Goal: Communication & Community: Answer question/provide support

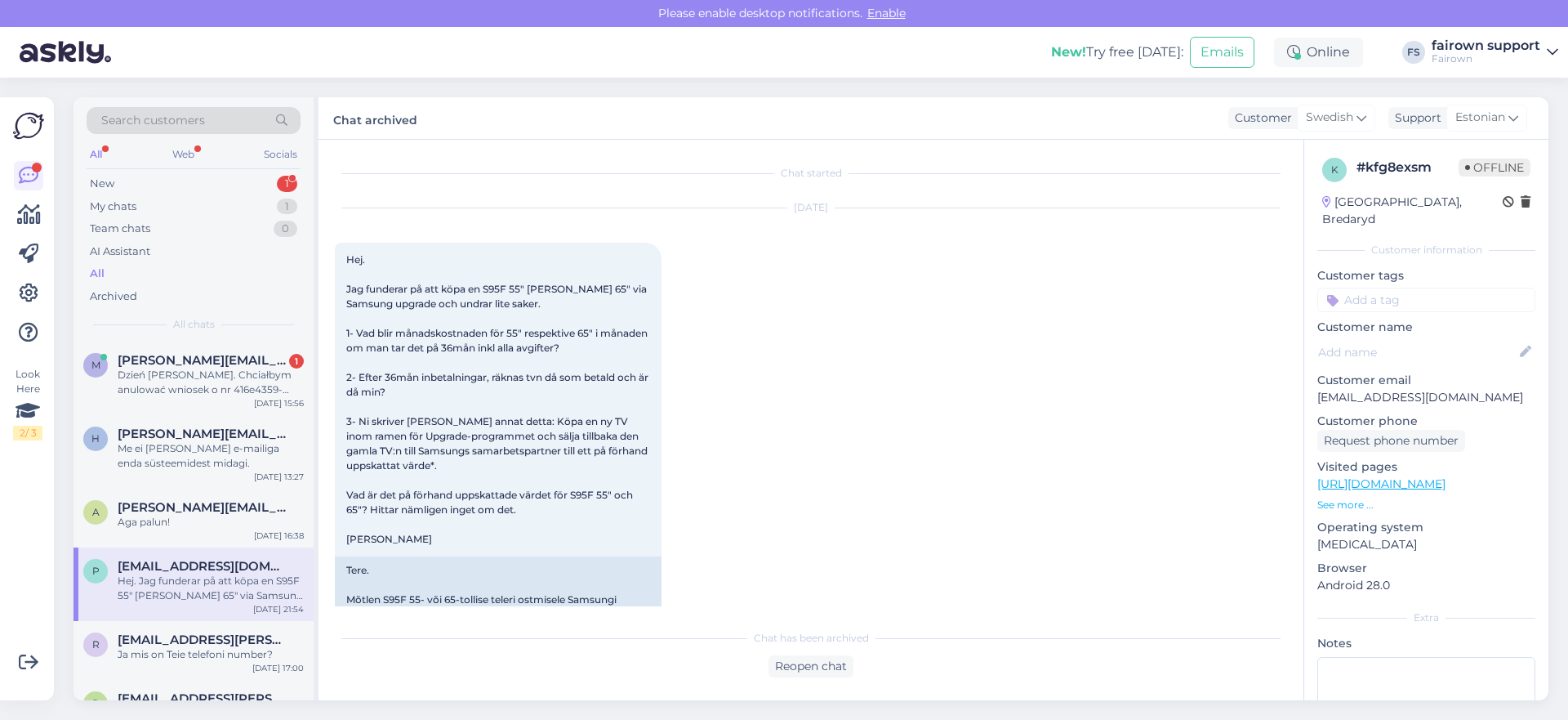
scroll to position [260, 0]
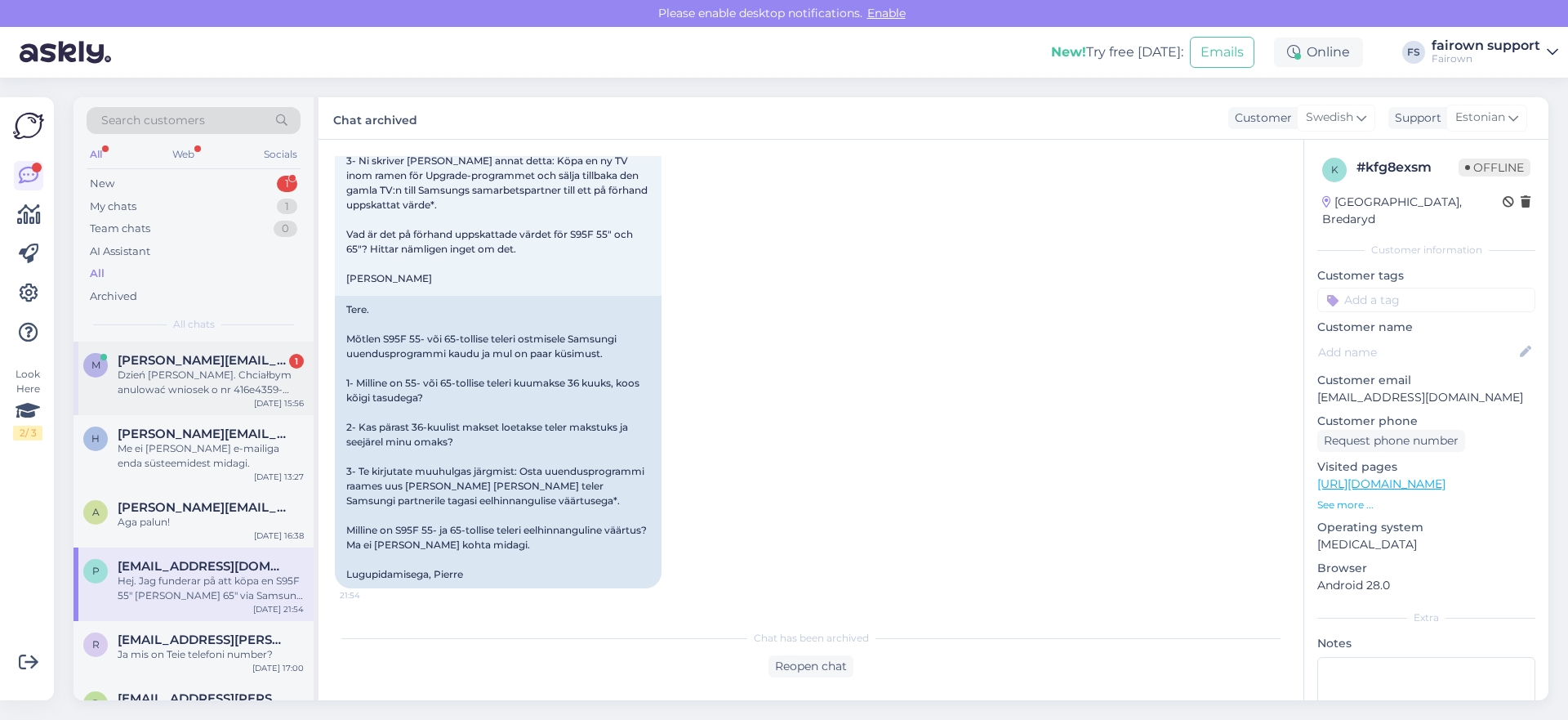
click at [192, 382] on div "Dzień [PERSON_NAME]. Chciałbym anulować wniosek o nr 416e4359-6933-4f5b-aa31-99…" at bounding box center [211, 382] width 186 height 30
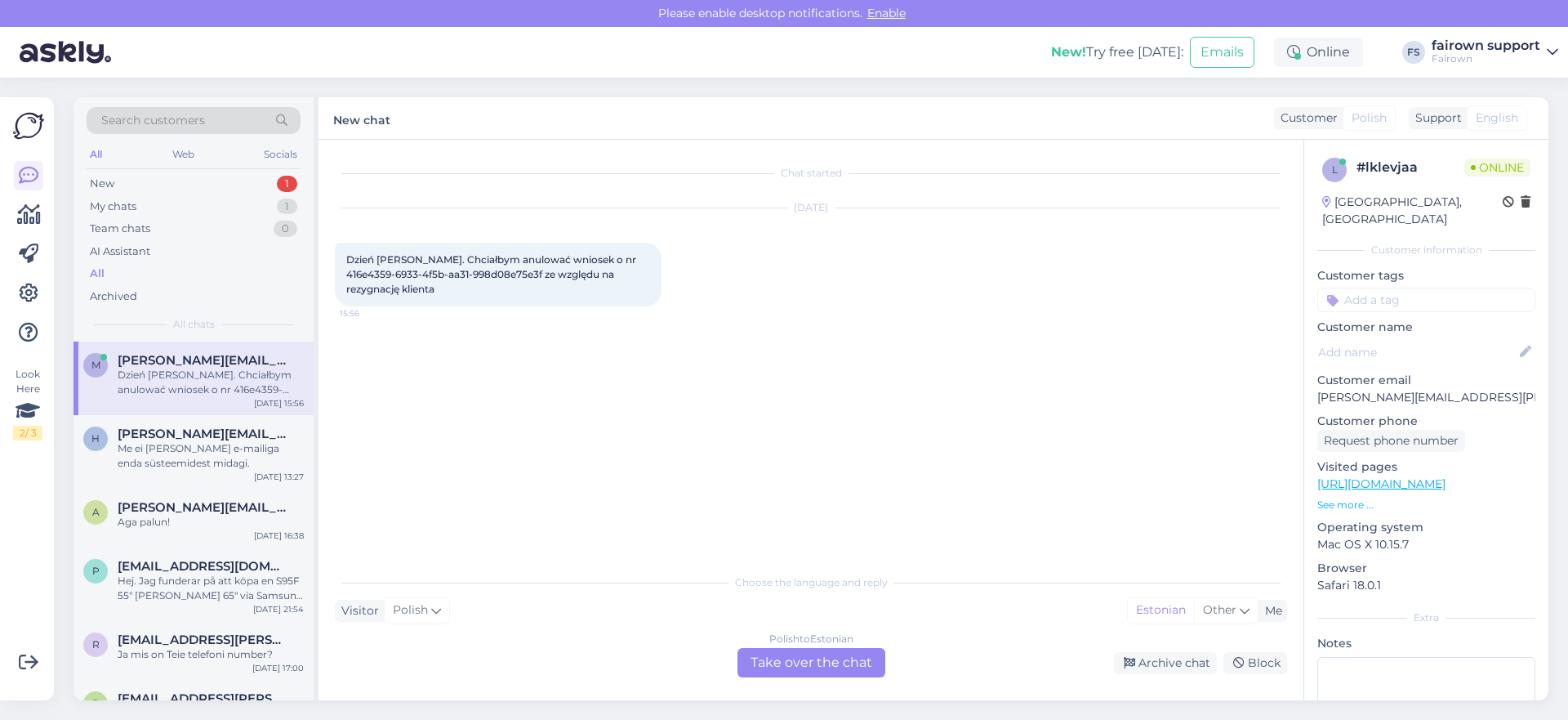
scroll to position [0, 0]
click at [235, 197] on div "My chats 1" at bounding box center [193, 207] width 214 height 23
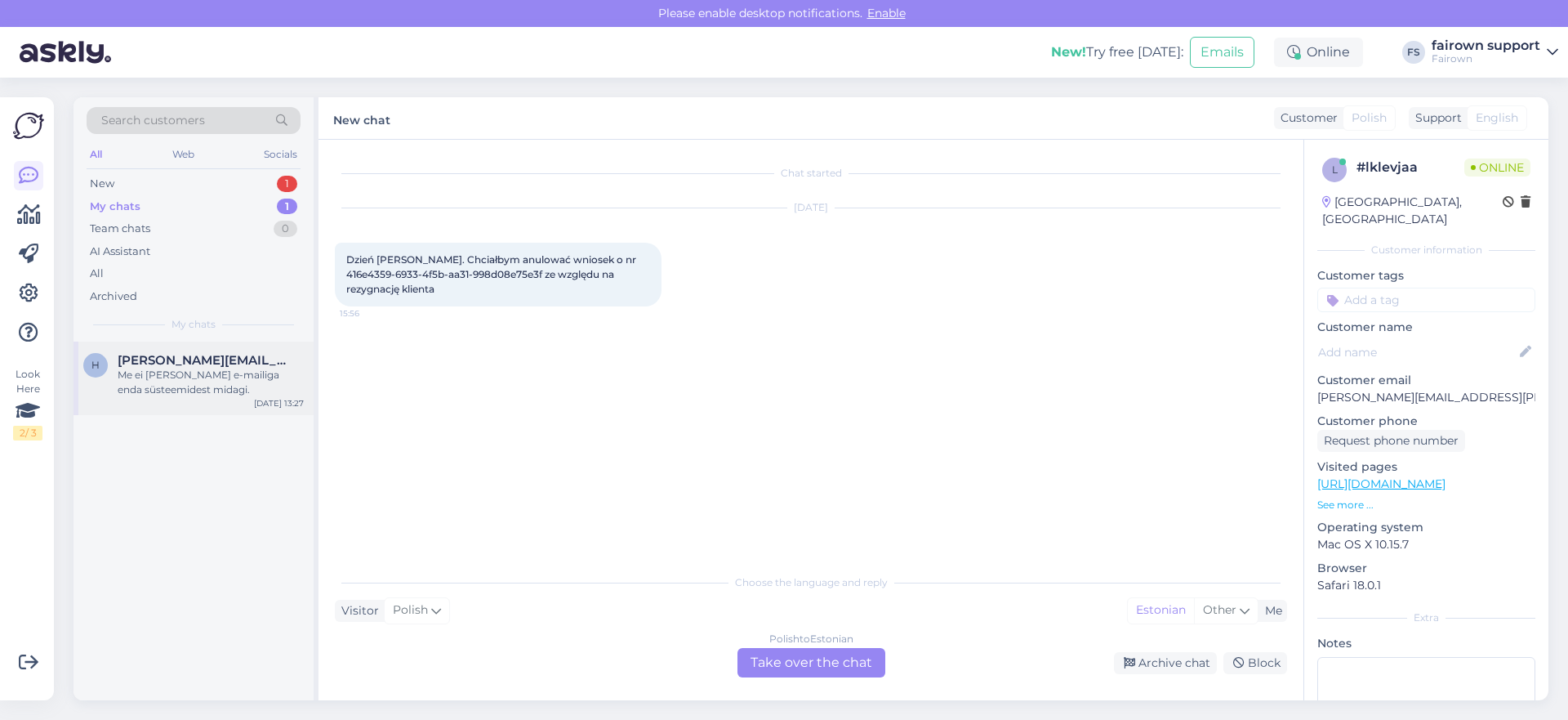
click at [186, 384] on div "Me ei [PERSON_NAME] e-mailiga enda süsteemidest midagi." at bounding box center [211, 382] width 186 height 30
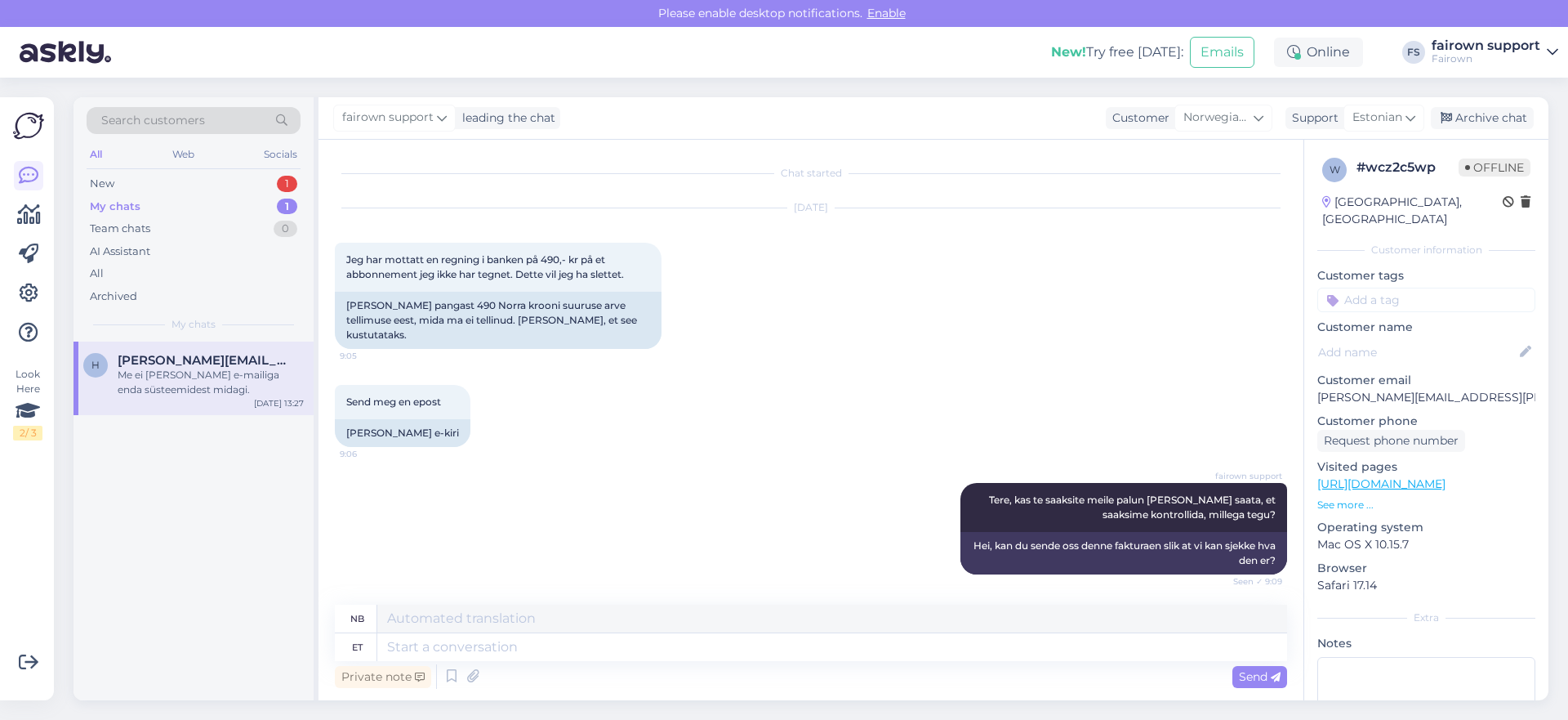
scroll to position [512, 0]
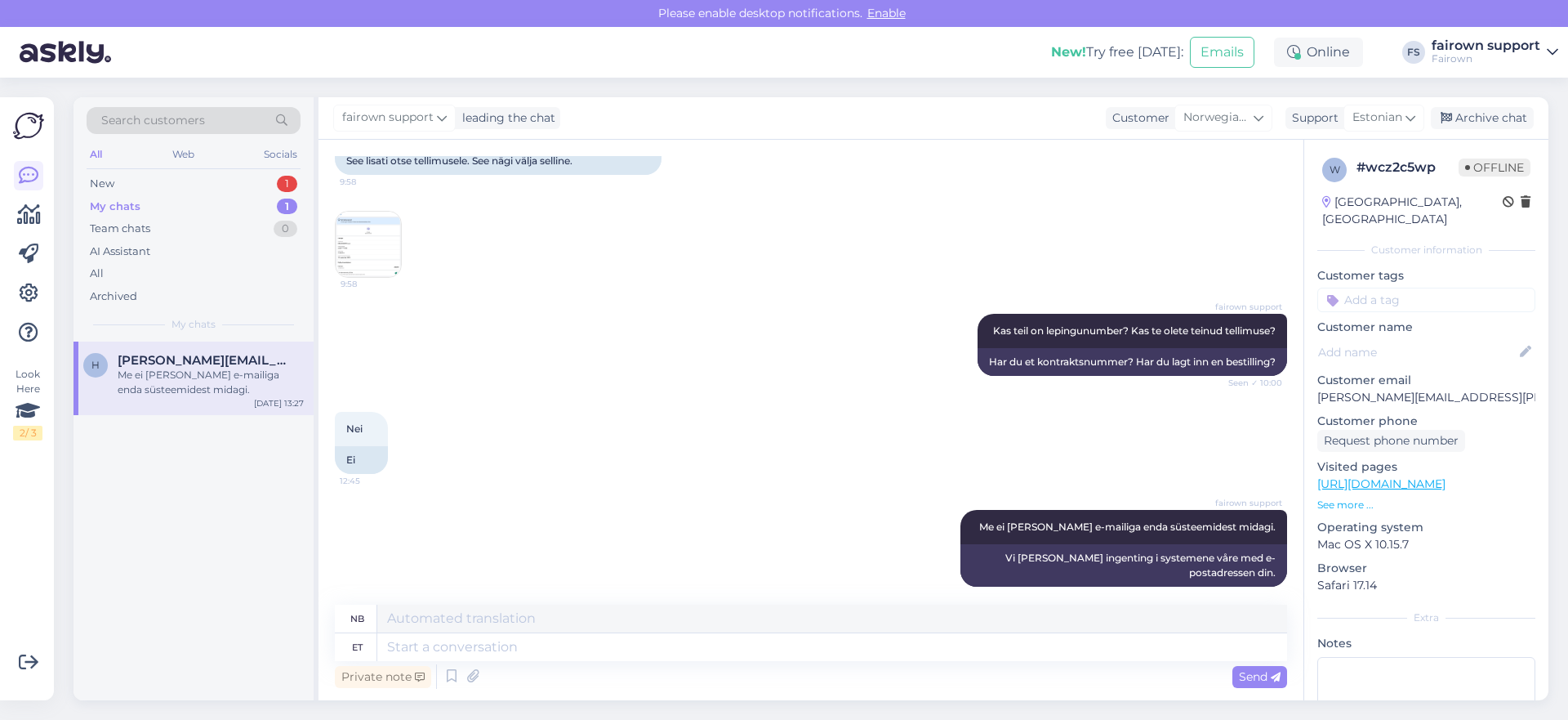
click at [206, 200] on div "My chats 1" at bounding box center [193, 207] width 214 height 23
click at [209, 174] on div "New 1" at bounding box center [193, 184] width 214 height 23
click at [222, 364] on span "[PERSON_NAME][EMAIL_ADDRESS][PERSON_NAME][DOMAIN_NAME]" at bounding box center [203, 360] width 170 height 14
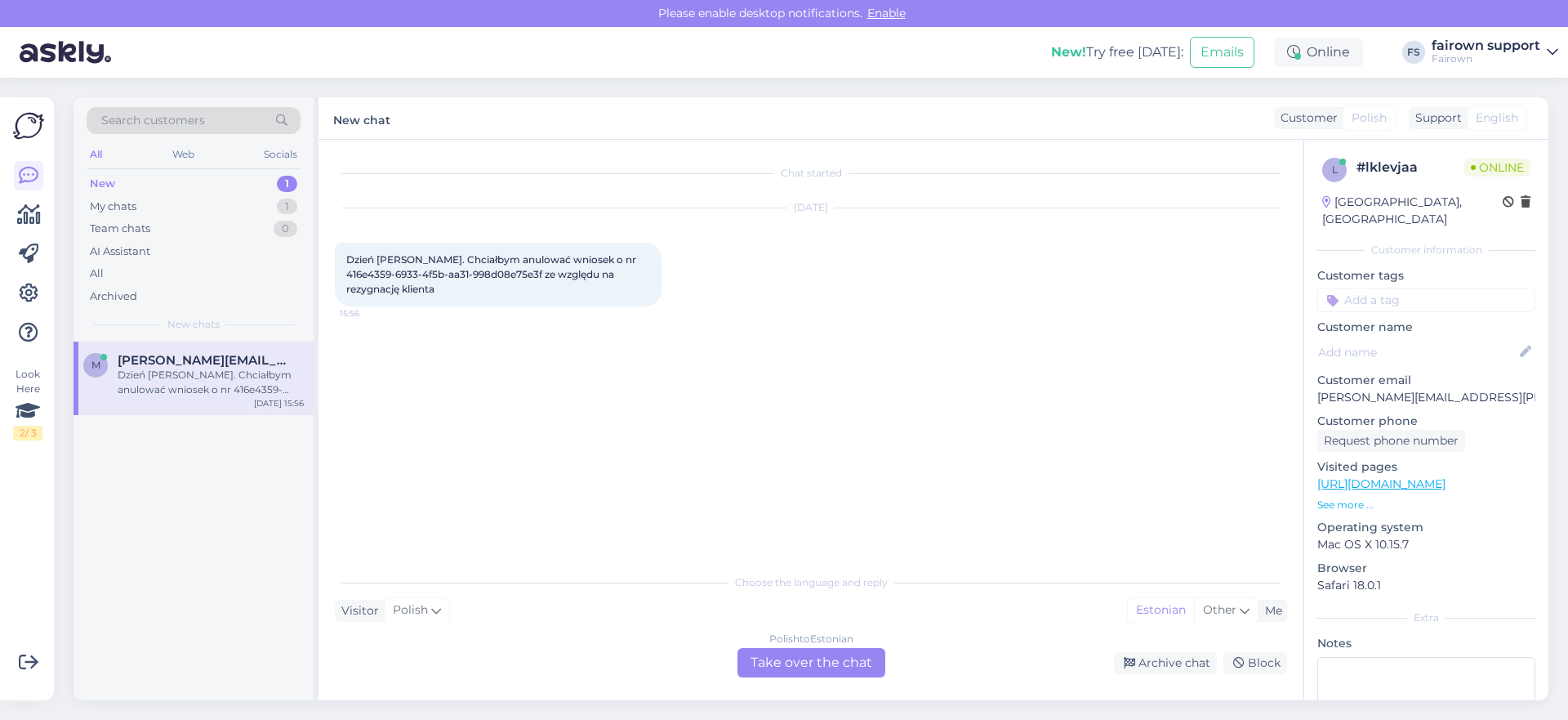
scroll to position [0, 0]
click at [793, 656] on div "Polish to Estonian Take over the chat" at bounding box center [811, 662] width 148 height 30
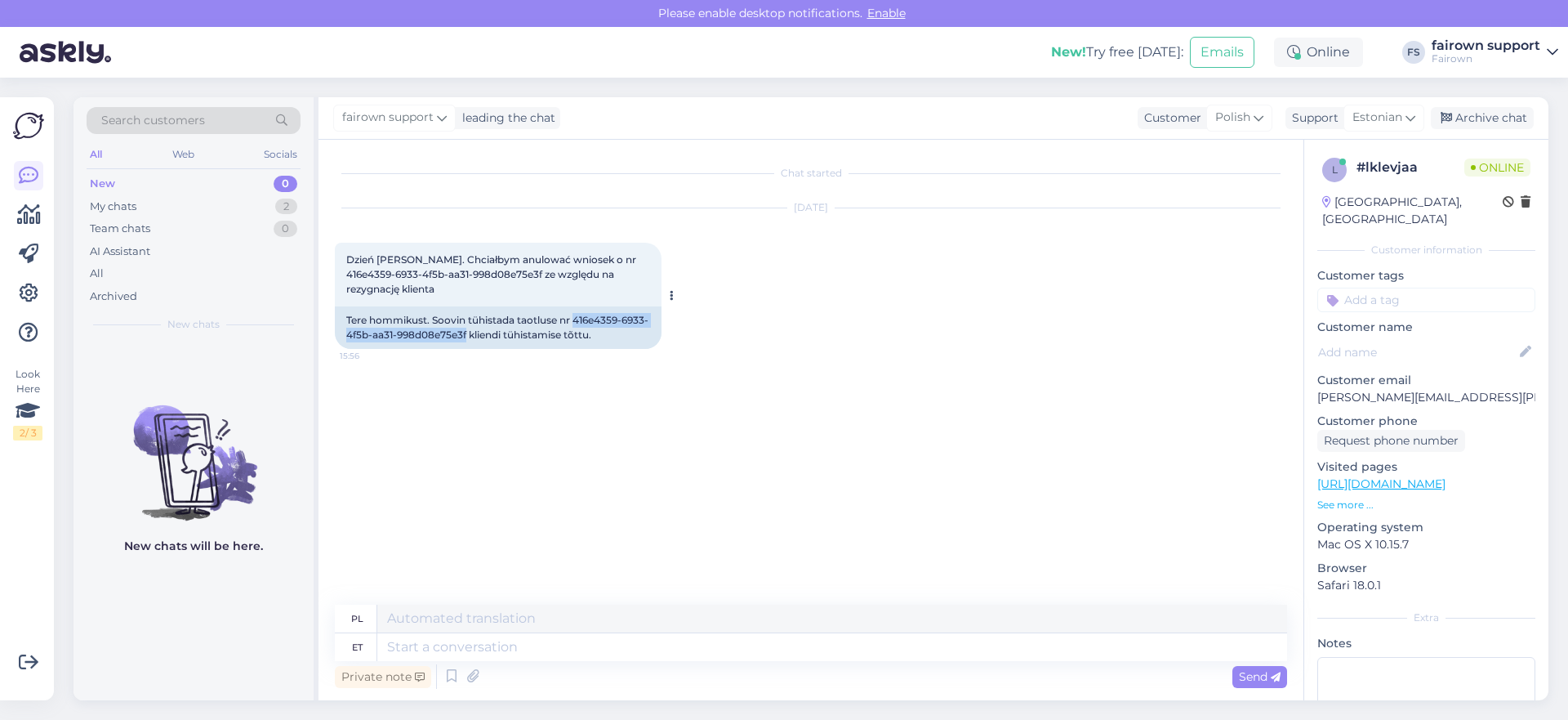
drag, startPoint x: 575, startPoint y: 319, endPoint x: 489, endPoint y: 339, distance: 88.3
click at [491, 339] on div "Tere hommikust. Soovin tühistada taotluse nr 416e4359-6933-4f5b-aa31-998d08e75e…" at bounding box center [498, 327] width 326 height 42
click at [584, 320] on div "Tere hommikust. Soovin tühistada taotluse nr 416e4359-6933-4f5b-aa31-998d08e75e…" at bounding box center [498, 327] width 326 height 42
drag, startPoint x: 575, startPoint y: 321, endPoint x: 495, endPoint y: 334, distance: 81.0
click at [494, 334] on div "Tere hommikust. Soovin tühistada taotluse nr 416e4359-6933-4f5b-aa31-998d08e75e…" at bounding box center [498, 327] width 326 height 42
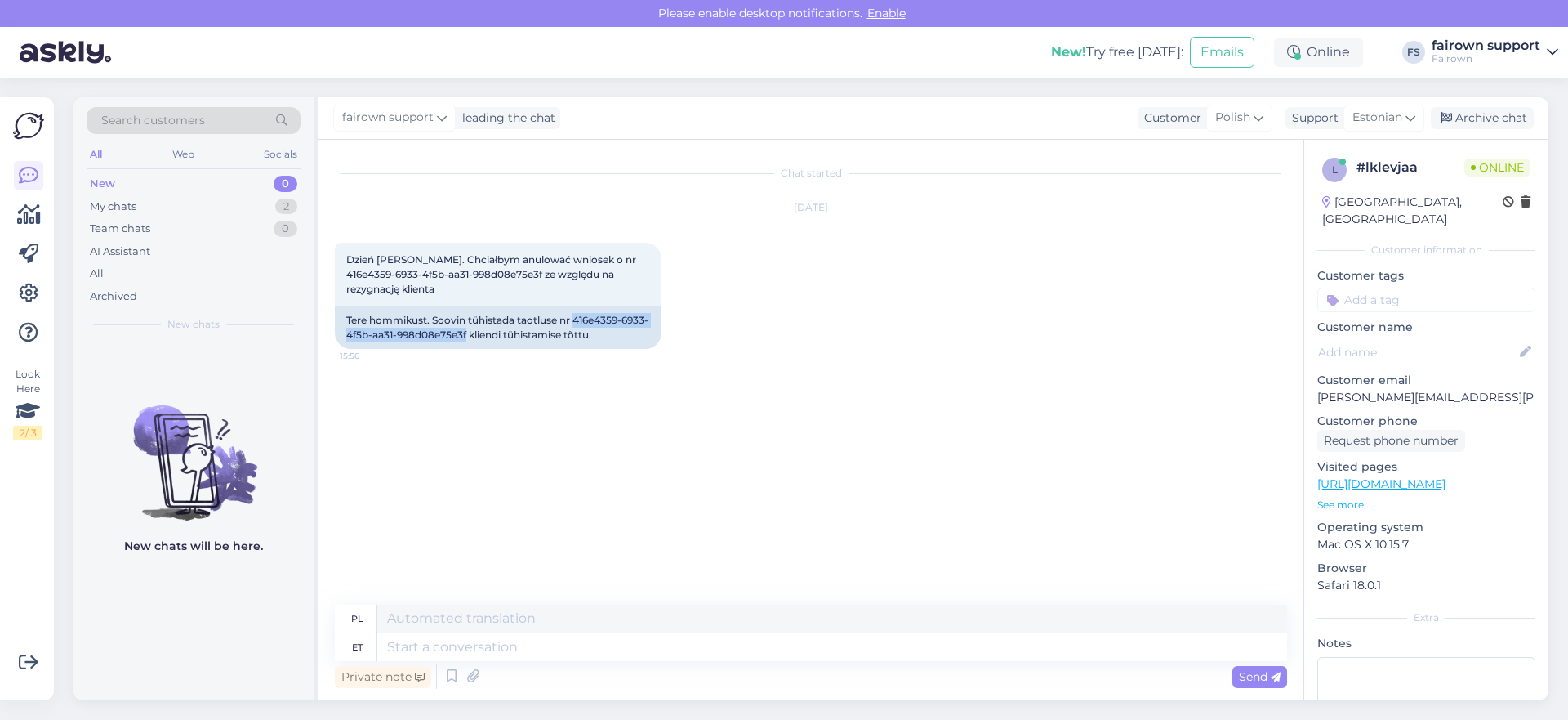
copy div "416e4359-6933-4f5b-aa31-998d08e75e3f"
click at [603, 647] on textarea at bounding box center [832, 647] width 910 height 28
type textarea "Tere"
type textarea "Cześć"
type textarea "Tere!"
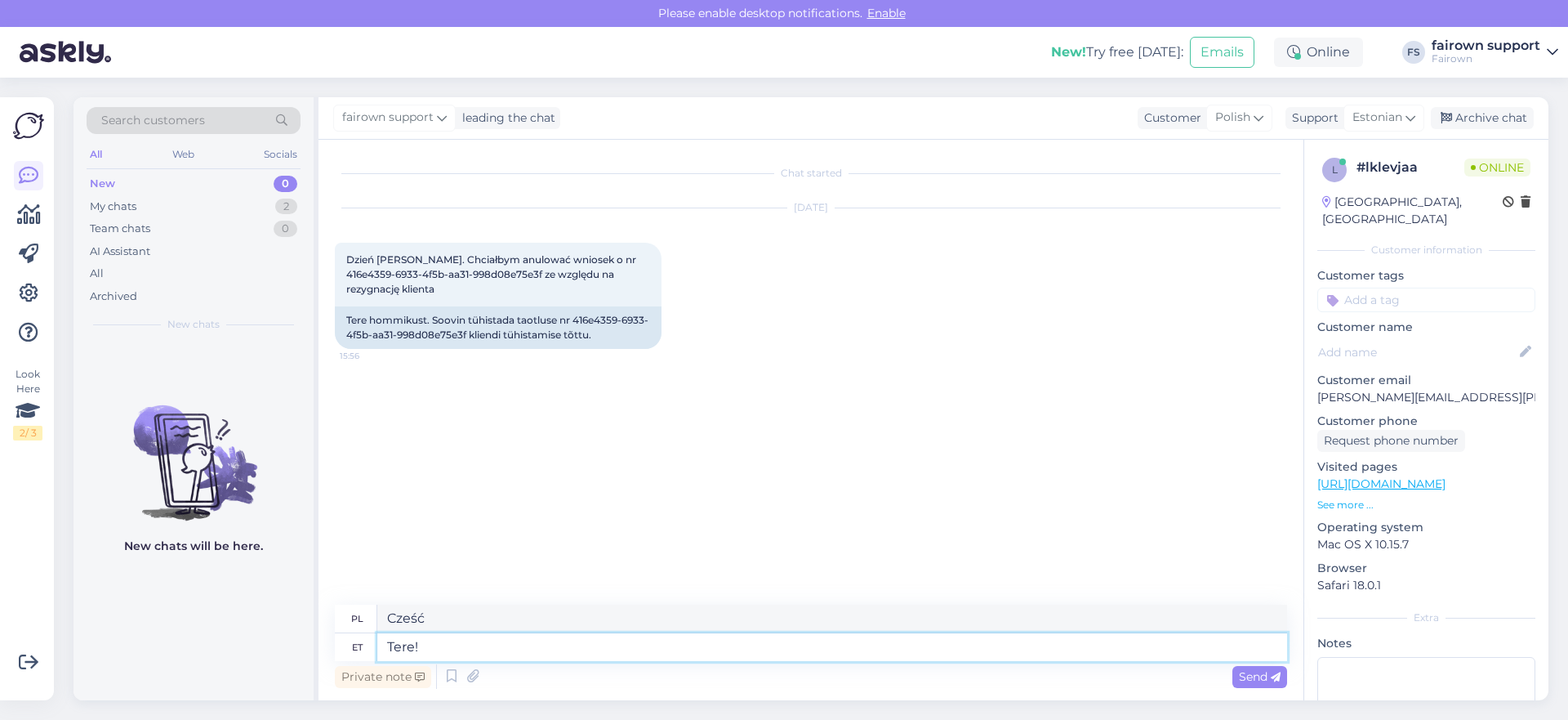
type textarea "Cześć!"
type textarea "Tere! Tühistatud."
type textarea "Witaj! Anulowano."
type textarea "Tere! Tühistatud."
click at [1243, 685] on div "Send" at bounding box center [1259, 676] width 55 height 22
